Goal: Entertainment & Leisure: Consume media (video, audio)

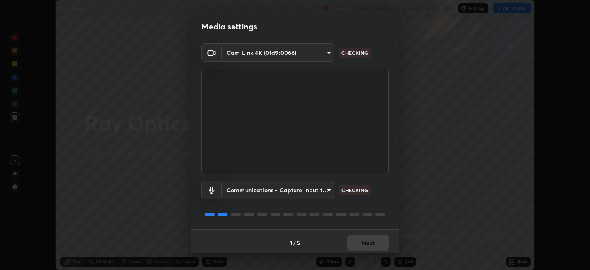
scroll to position [270, 589]
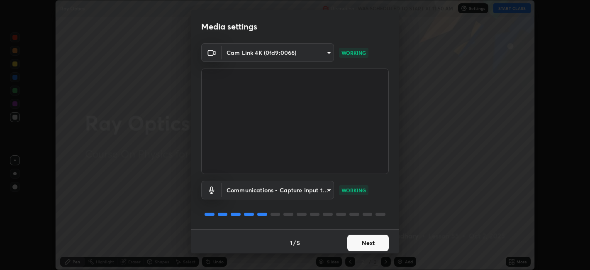
click at [358, 241] on button "Next" at bounding box center [367, 242] width 41 height 17
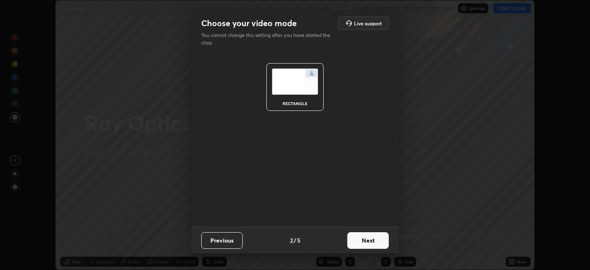
click at [360, 243] on button "Next" at bounding box center [367, 240] width 41 height 17
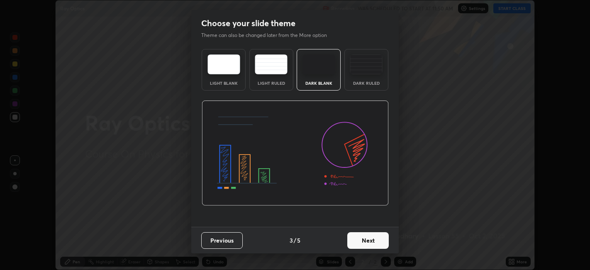
click at [358, 240] on button "Next" at bounding box center [367, 240] width 41 height 17
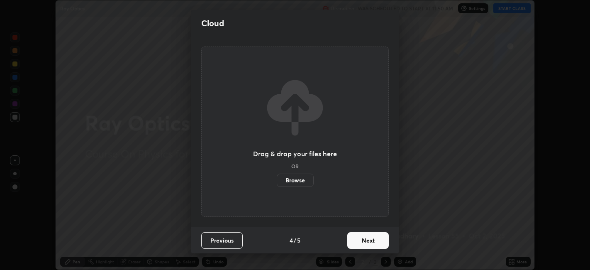
click at [355, 241] on button "Next" at bounding box center [367, 240] width 41 height 17
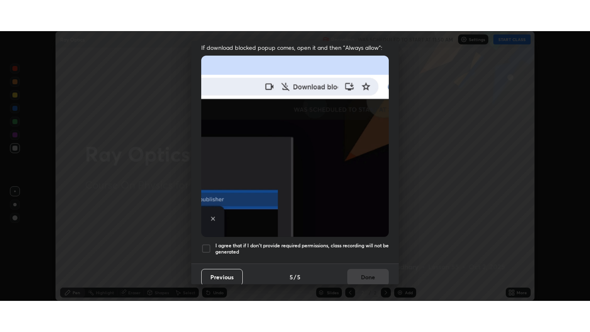
scroll to position [171, 0]
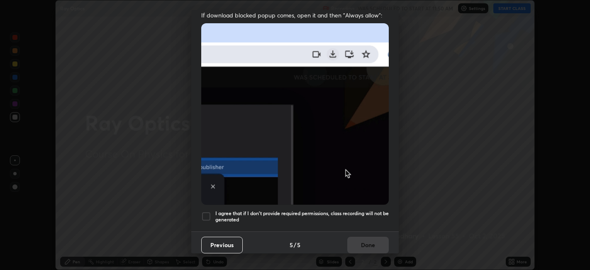
click at [204, 211] on div at bounding box center [206, 216] width 10 height 10
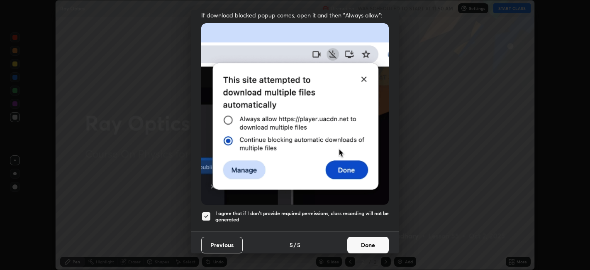
click at [354, 241] on button "Done" at bounding box center [367, 244] width 41 height 17
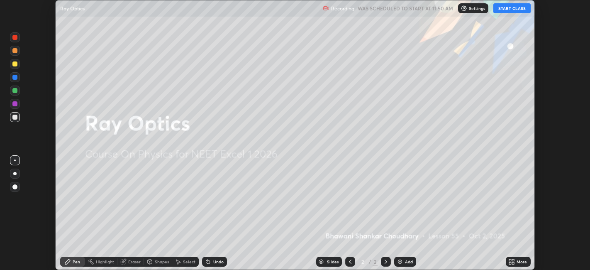
click at [513, 263] on icon at bounding box center [513, 263] width 2 height 2
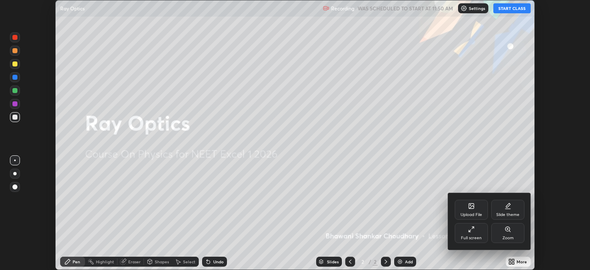
click at [466, 233] on div "Full screen" at bounding box center [471, 233] width 33 height 20
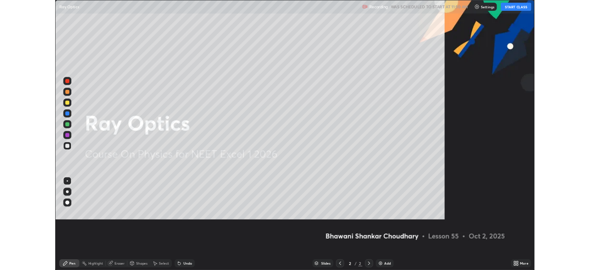
scroll to position [332, 590]
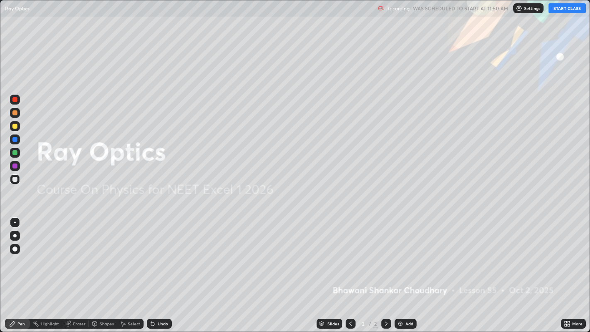
click at [569, 10] on button "START CLASS" at bounding box center [566, 8] width 37 height 10
click at [404, 269] on div "Add" at bounding box center [405, 324] width 22 height 10
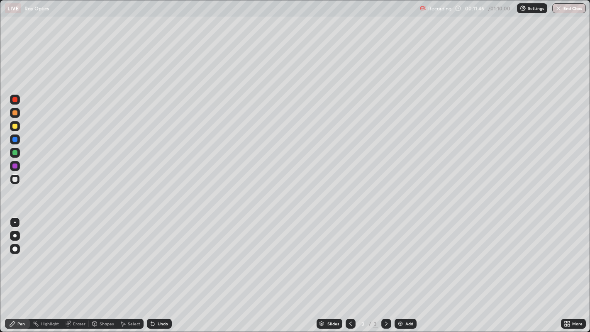
click at [405, 269] on div "Add" at bounding box center [405, 324] width 22 height 10
click at [401, 269] on img at bounding box center [400, 323] width 7 height 7
click at [400, 269] on img at bounding box center [400, 323] width 7 height 7
click at [404, 269] on div "Add" at bounding box center [405, 324] width 22 height 10
click at [156, 269] on div "Undo" at bounding box center [159, 324] width 25 height 10
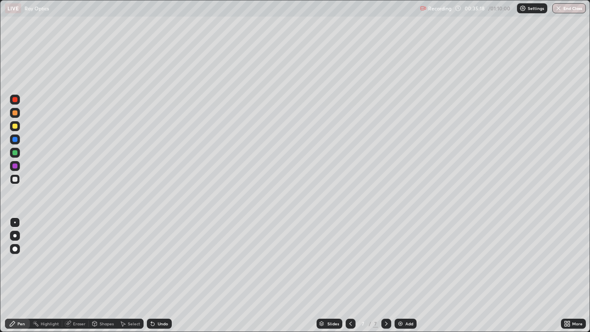
click at [405, 269] on div "Add" at bounding box center [409, 323] width 8 height 4
click at [161, 269] on div "Undo" at bounding box center [163, 323] width 10 height 4
click at [160, 269] on div "Undo" at bounding box center [163, 323] width 10 height 4
click at [161, 269] on div "Undo" at bounding box center [163, 323] width 10 height 4
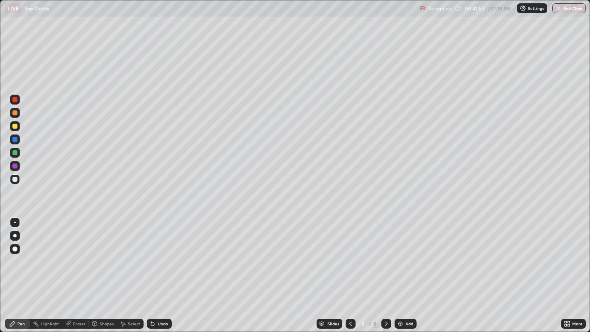
click at [160, 269] on div "Undo" at bounding box center [163, 323] width 10 height 4
click at [159, 269] on div "Undo" at bounding box center [163, 323] width 10 height 4
click at [158, 269] on div "Undo" at bounding box center [159, 324] width 25 height 10
click at [400, 269] on img at bounding box center [400, 323] width 7 height 7
click at [75, 269] on div "Eraser" at bounding box center [79, 323] width 12 height 4
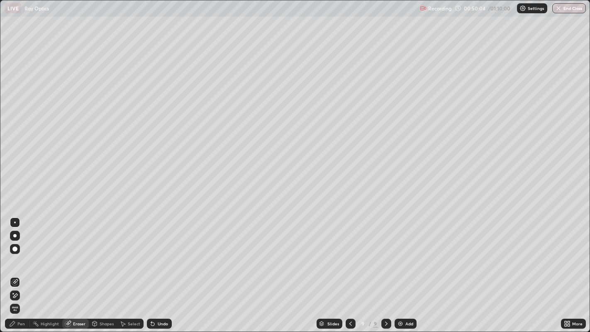
click at [14, 269] on div "Pen" at bounding box center [17, 324] width 25 height 10
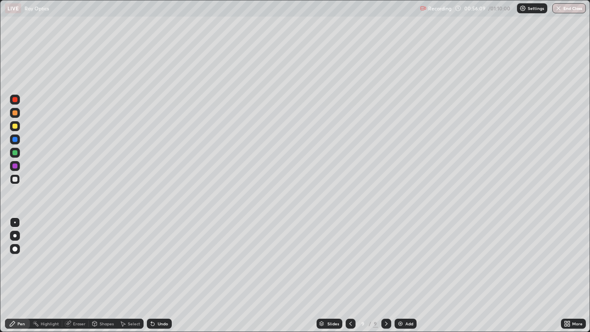
click at [400, 269] on img at bounding box center [400, 323] width 7 height 7
click at [80, 269] on div "Eraser" at bounding box center [79, 323] width 12 height 4
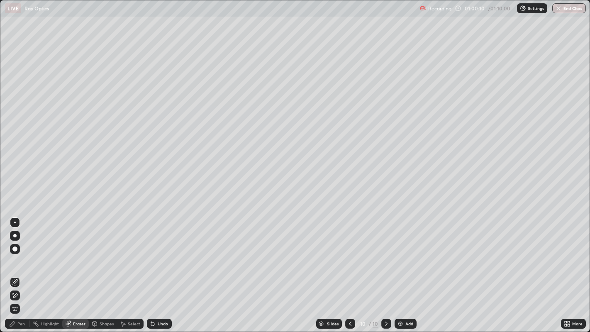
click at [21, 269] on div "Pen" at bounding box center [20, 323] width 7 height 4
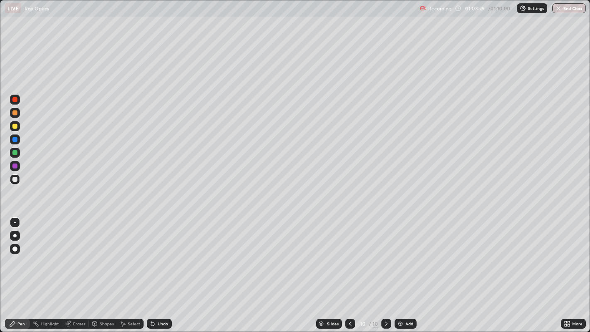
click at [78, 269] on div "Eraser" at bounding box center [79, 323] width 12 height 4
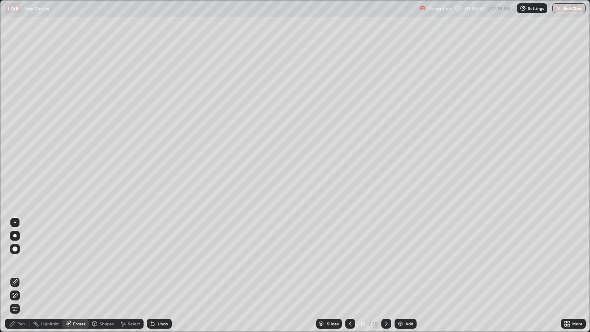
click at [23, 269] on div "Pen" at bounding box center [20, 323] width 7 height 4
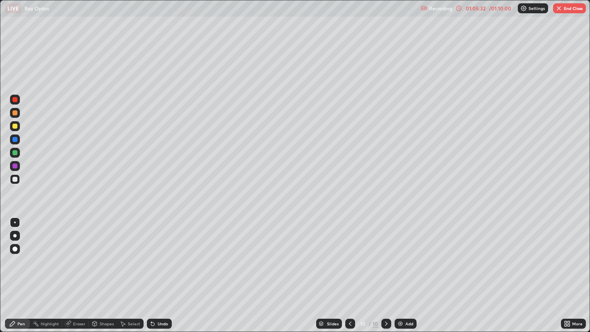
click at [402, 269] on img at bounding box center [400, 323] width 7 height 7
click at [568, 8] on button "End Class" at bounding box center [569, 8] width 33 height 10
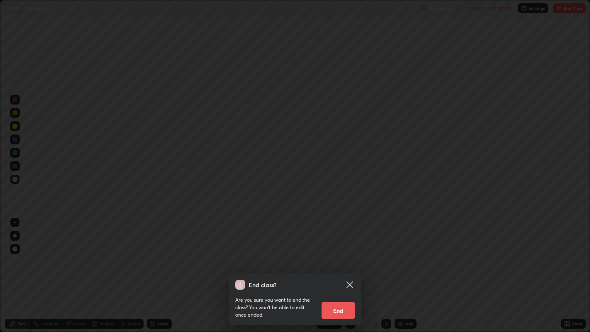
click at [337, 269] on button "End" at bounding box center [337, 310] width 33 height 17
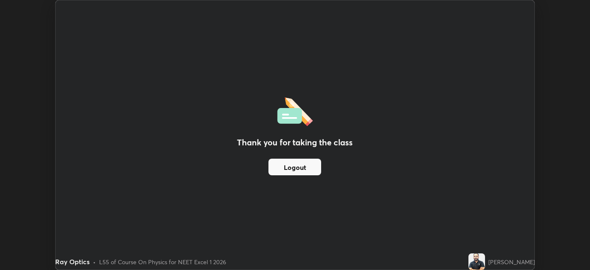
scroll to position [41202, 40881]
